Goal: Task Accomplishment & Management: Use online tool/utility

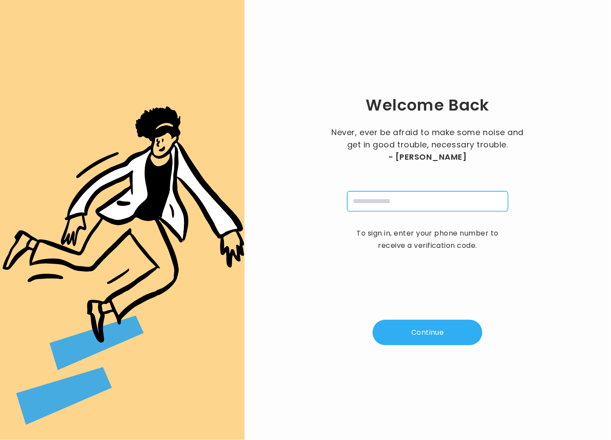
click at [393, 196] on input "tel" at bounding box center [427, 201] width 161 height 20
type input "**********"
click at [425, 331] on button "Continue" at bounding box center [428, 332] width 110 height 25
type input "*"
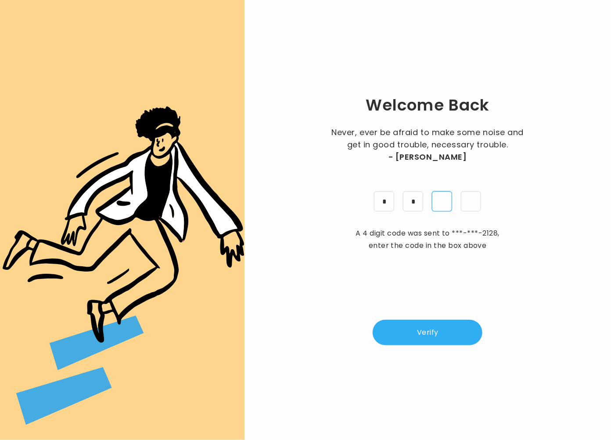
type input "*"
click at [434, 330] on button "Verify" at bounding box center [428, 332] width 110 height 25
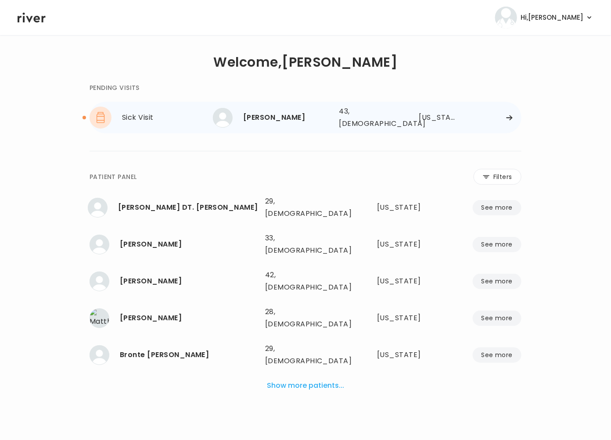
click at [283, 115] on div "[PERSON_NAME]" at bounding box center [287, 117] width 89 height 12
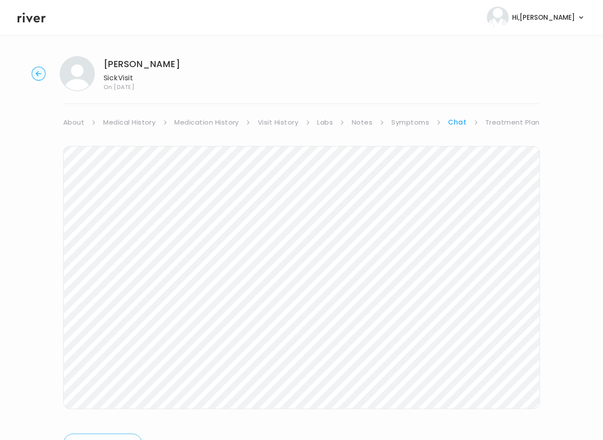
scroll to position [4, 0]
